Goal: Information Seeking & Learning: Learn about a topic

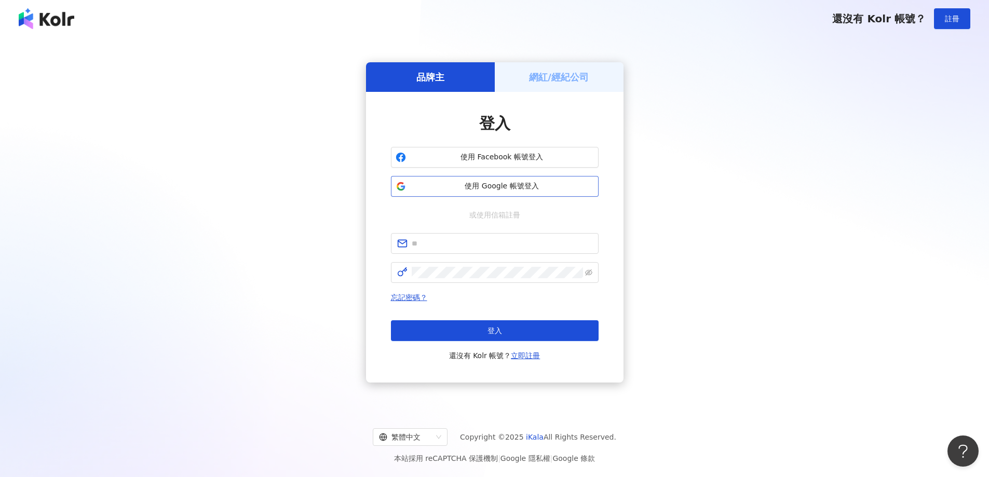
click at [508, 186] on span "使用 Google 帳號登入" at bounding box center [502, 186] width 184 height 10
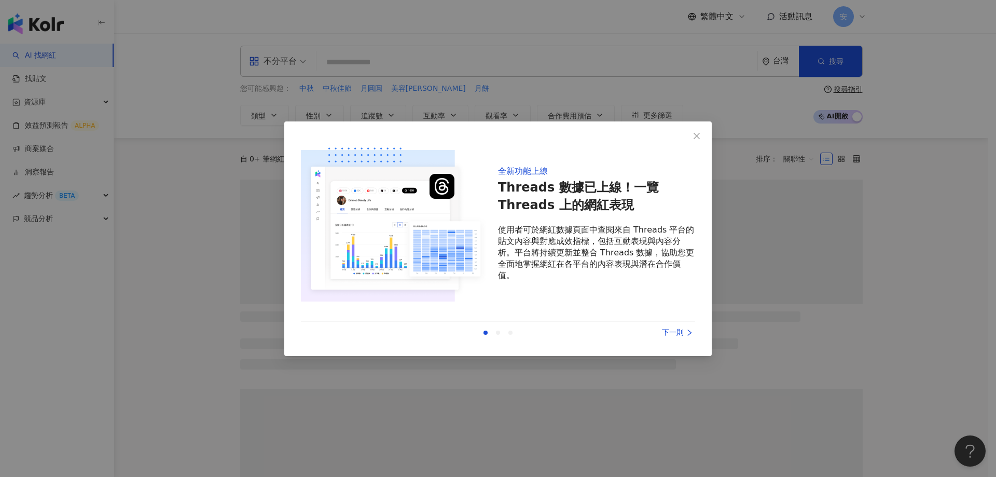
click at [544, 102] on div "全新功能上線 Threads 數據已上線！一覽 Threads 上的網紅表現 使用者可於網紅數據頁面中查閱來自 Threads 平台的貼文內容與對應成效指標，…" at bounding box center [498, 238] width 996 height 477
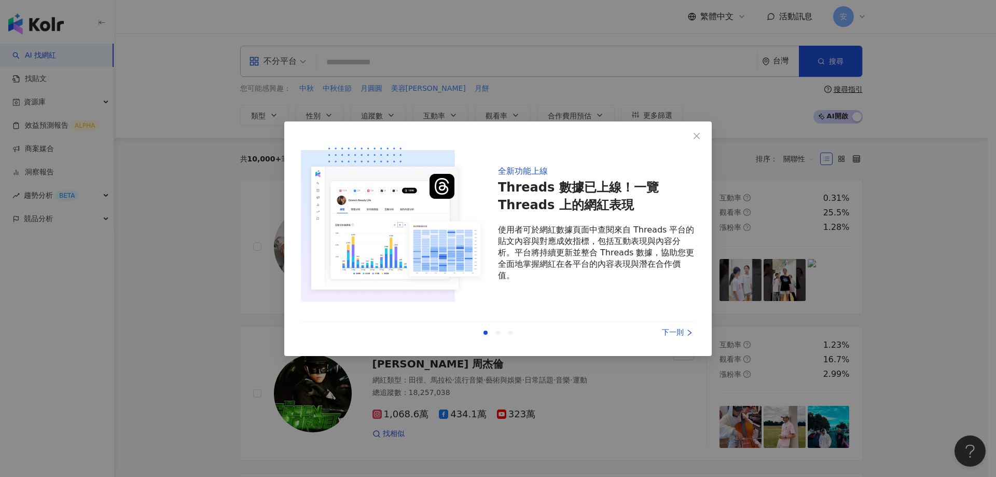
click at [671, 325] on div "上一則 下一則" at bounding box center [498, 333] width 394 height 22
drag, startPoint x: 672, startPoint y: 330, endPoint x: 681, endPoint y: 332, distance: 9.6
click at [672, 331] on div "下一則" at bounding box center [657, 332] width 78 height 11
click at [675, 331] on div "下一則" at bounding box center [657, 332] width 78 height 11
click at [696, 144] on div "全新功能上線 Threads 數據已上線！一覽 Threads 上的網紅表現 使用者可於網紅數據頁面中查閱來自 Threads 平台的貼文內容與對應成效指標，…" at bounding box center [498, 238] width 428 height 235
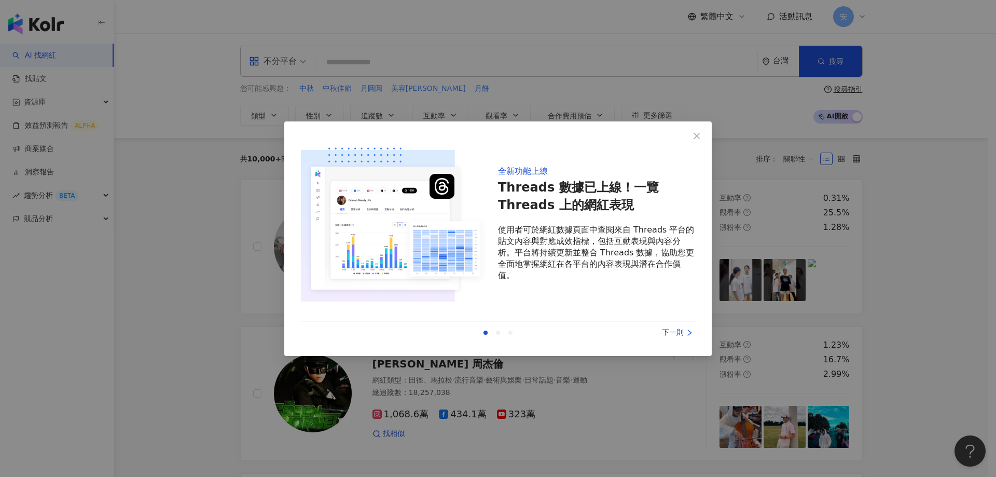
click at [694, 126] on button "Close" at bounding box center [697, 136] width 21 height 21
click at [696, 140] on button "Close" at bounding box center [697, 136] width 21 height 21
click at [696, 132] on icon "close" at bounding box center [697, 136] width 8 height 8
click at [671, 339] on div "上一則 下一則" at bounding box center [498, 333] width 394 height 22
click at [678, 335] on div "下一則" at bounding box center [657, 332] width 78 height 11
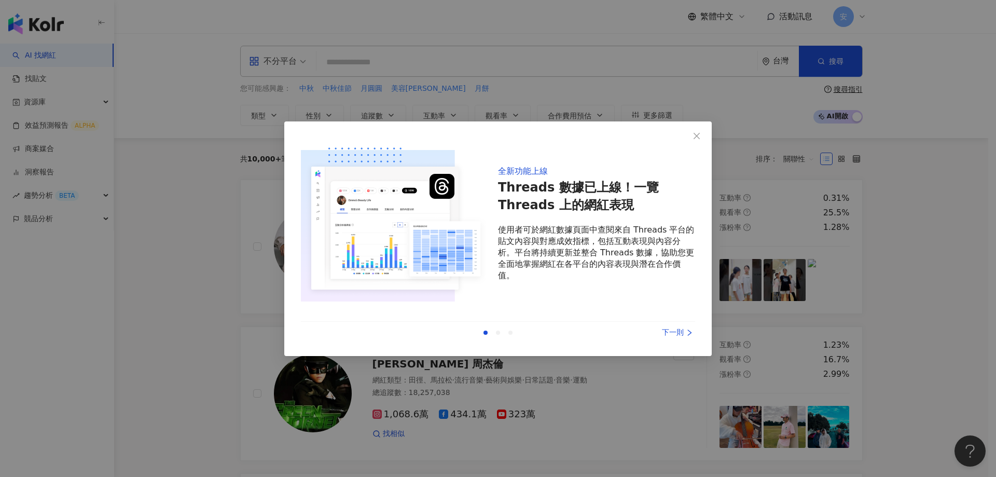
click at [679, 333] on div "下一則" at bounding box center [657, 332] width 78 height 11
click at [685, 329] on div "下一則" at bounding box center [657, 332] width 78 height 11
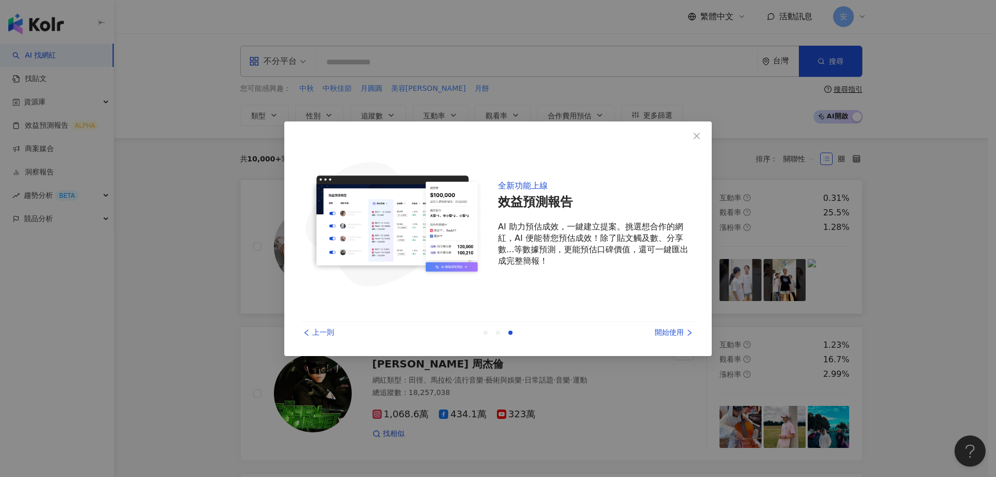
drag, startPoint x: 681, startPoint y: 332, endPoint x: 661, endPoint y: 299, distance: 38.9
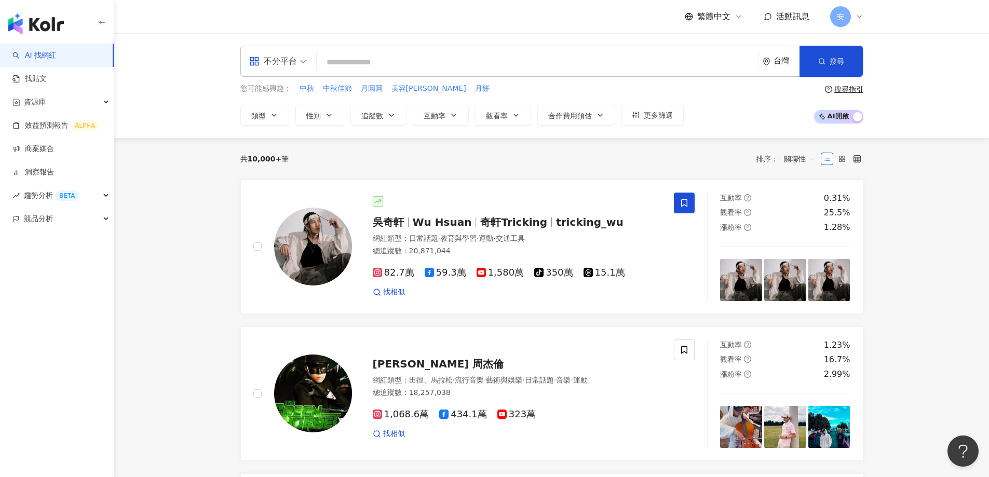
click at [507, 70] on input "search" at bounding box center [537, 62] width 433 height 20
paste input "**********"
type input "**********"
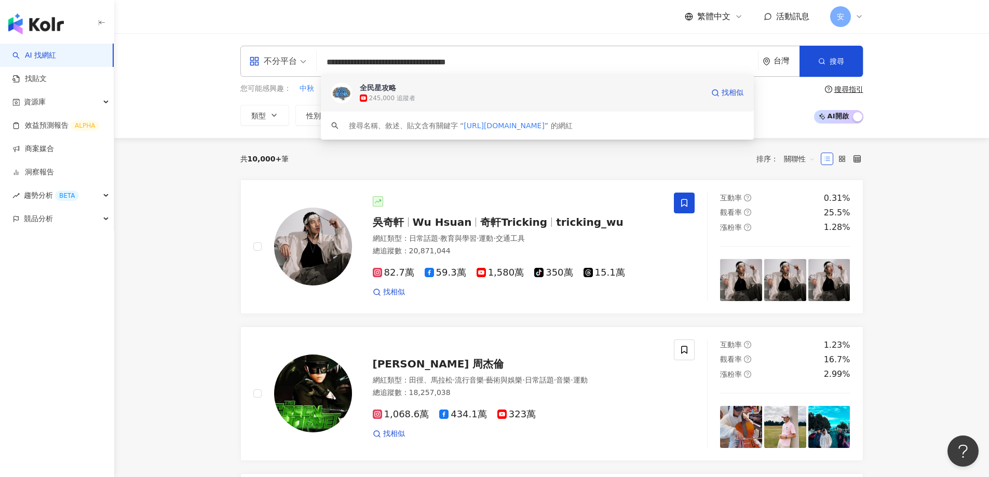
click at [448, 99] on div "245,000 追蹤者" at bounding box center [532, 98] width 344 height 10
